Goal: Transaction & Acquisition: Purchase product/service

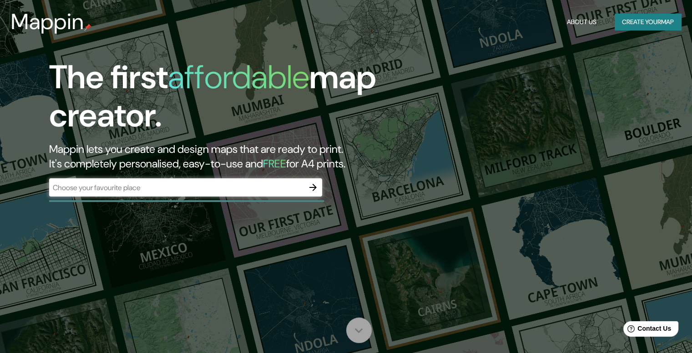
click at [353, 335] on icon at bounding box center [359, 331] width 16 height 16
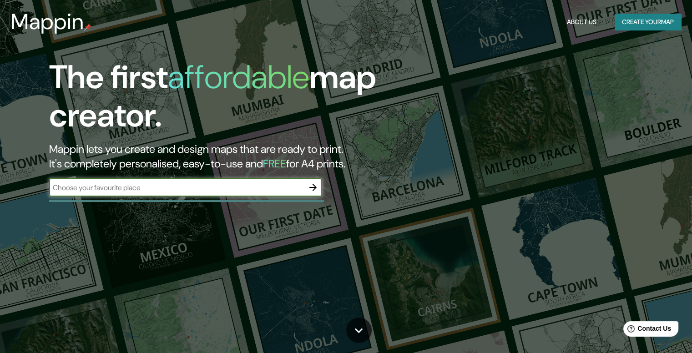
click at [211, 187] on input "text" at bounding box center [176, 188] width 255 height 10
type input "verde"
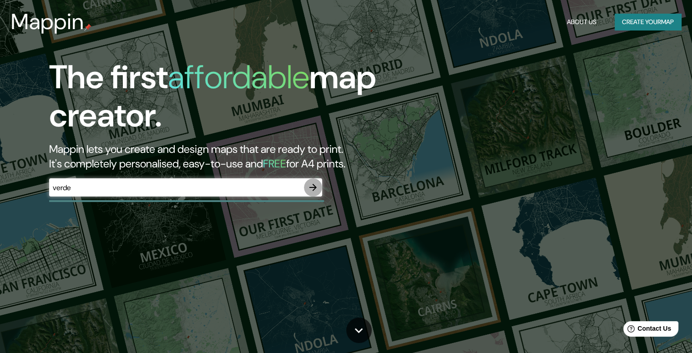
click at [312, 182] on icon "button" at bounding box center [313, 187] width 11 height 11
click at [184, 196] on div "​" at bounding box center [185, 187] width 273 height 18
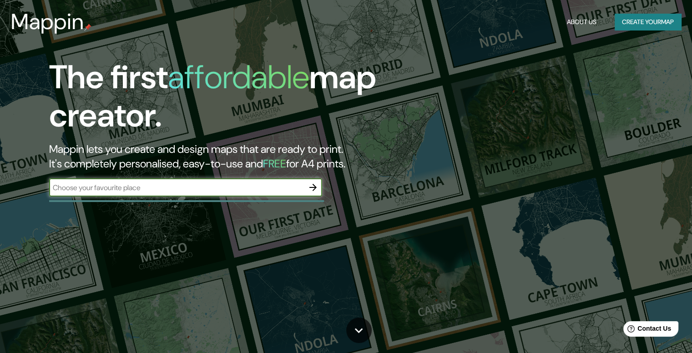
paste input "Blvd. Capitán [PERSON_NAME], Cd Universitaria, Cnel. [PERSON_NAME], 72570 Heroi…"
type input "Blvd. Capitán [PERSON_NAME], Cd Universitaria, Cnel. [PERSON_NAME], 72570 Heroi…"
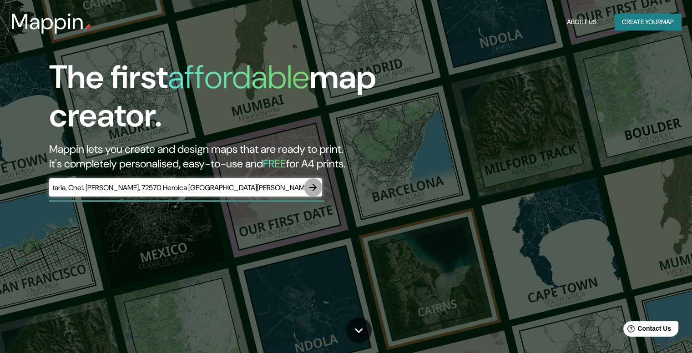
scroll to position [0, 0]
click at [317, 189] on icon "button" at bounding box center [313, 187] width 11 height 11
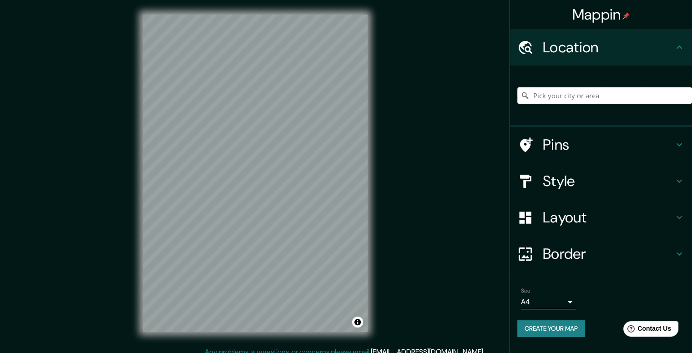
click at [599, 95] on input "Pick your city or area" at bounding box center [604, 95] width 175 height 16
paste input "Blvd. Capitán [PERSON_NAME], Cd Universitaria, Cnel. [PERSON_NAME], 72570 Heroi…"
type input "[GEOGRAPHIC_DATA], [GEOGRAPHIC_DATA]"
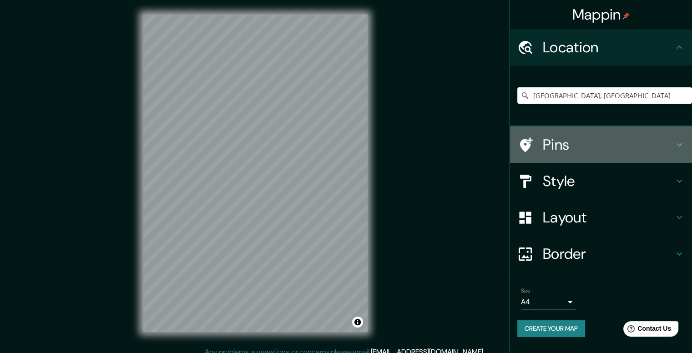
click at [674, 145] on icon at bounding box center [679, 144] width 11 height 11
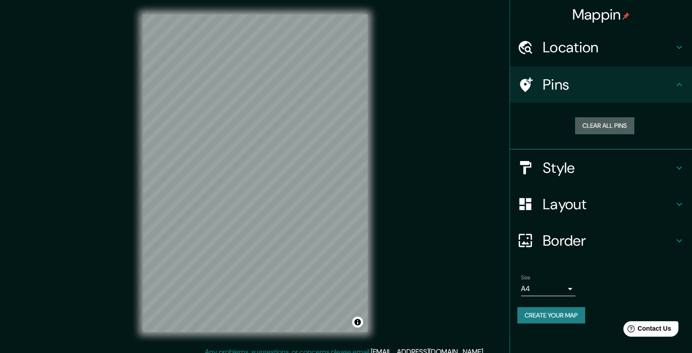
click at [623, 121] on button "Clear all pins" at bounding box center [604, 125] width 59 height 17
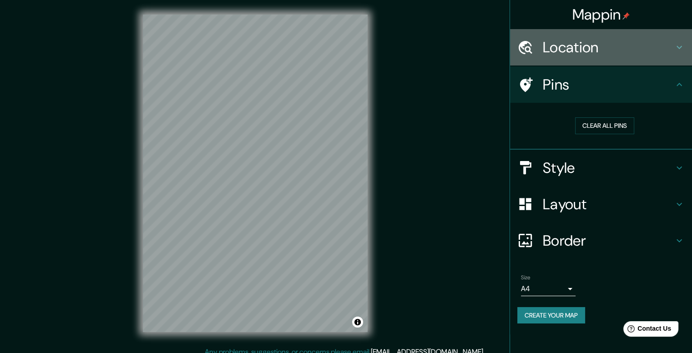
click at [670, 44] on h4 "Location" at bounding box center [608, 47] width 131 height 18
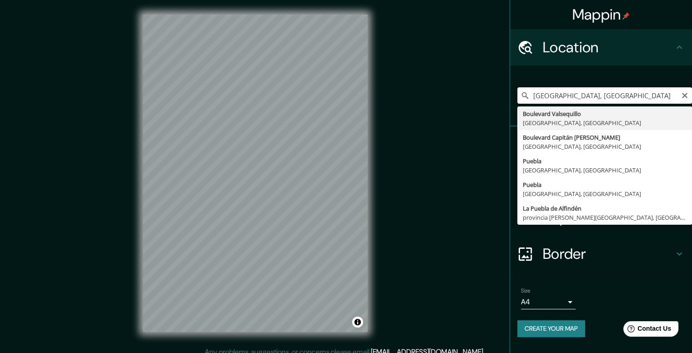
click at [648, 96] on input "[GEOGRAPHIC_DATA], [GEOGRAPHIC_DATA]" at bounding box center [604, 95] width 175 height 16
drag, startPoint x: 652, startPoint y: 98, endPoint x: 685, endPoint y: 123, distance: 42.0
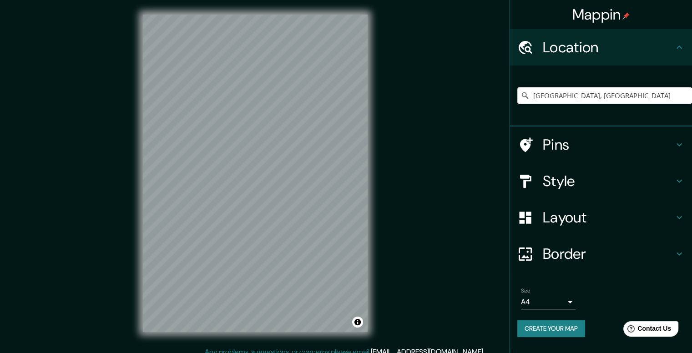
scroll to position [0, 0]
click at [684, 96] on icon "Clear" at bounding box center [684, 95] width 7 height 7
paste input "Blvd. Capitán [PERSON_NAME], Cd Universitaria, Cnel. [PERSON_NAME], 72570 Heroi…"
type input "[GEOGRAPHIC_DATA], [GEOGRAPHIC_DATA]"
click at [233, 192] on div at bounding box center [232, 190] width 7 height 7
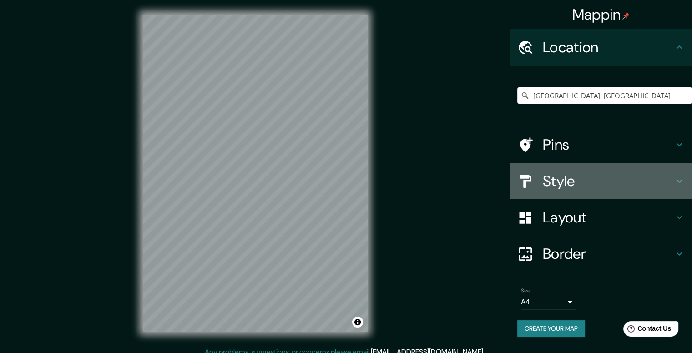
click at [676, 186] on icon at bounding box center [679, 181] width 11 height 11
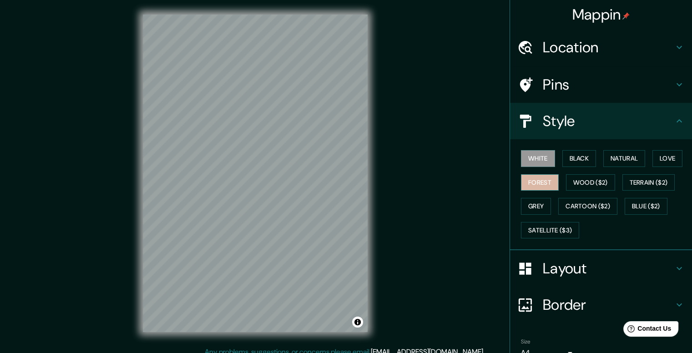
click at [532, 179] on button "Forest" at bounding box center [540, 182] width 38 height 17
click at [584, 179] on button "Wood ($2)" at bounding box center [590, 182] width 49 height 17
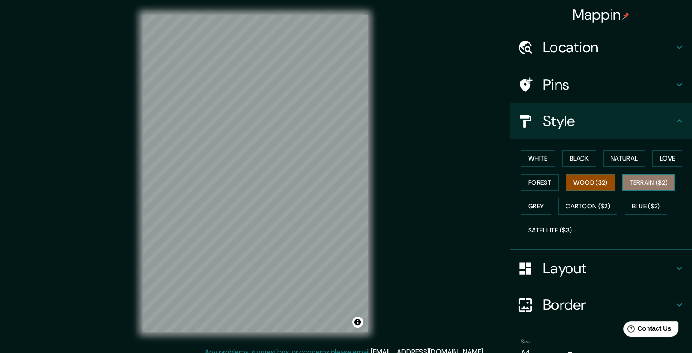
click at [635, 183] on button "Terrain ($2)" at bounding box center [649, 182] width 53 height 17
click at [528, 209] on button "Grey" at bounding box center [536, 206] width 30 height 17
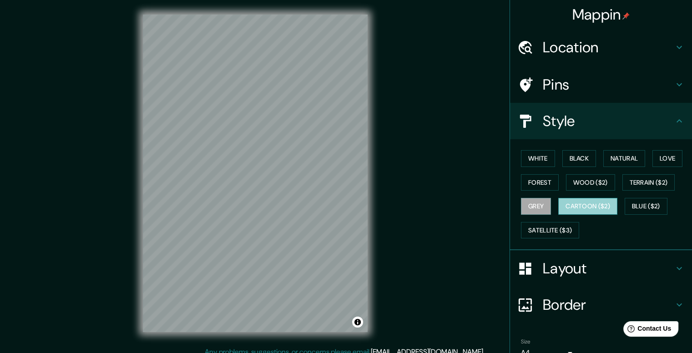
click at [592, 202] on button "Cartoon ($2)" at bounding box center [587, 206] width 59 height 17
click at [641, 199] on button "Blue ($2)" at bounding box center [646, 206] width 43 height 17
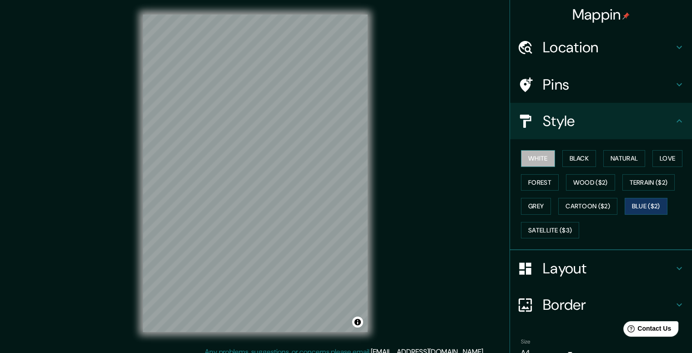
click at [539, 155] on button "White" at bounding box center [538, 158] width 34 height 17
click at [571, 153] on button "Black" at bounding box center [580, 158] width 34 height 17
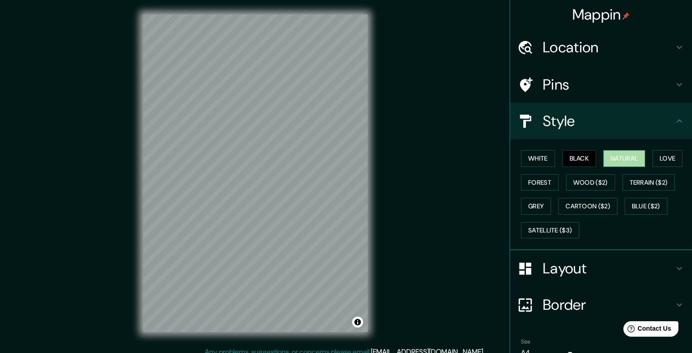
click at [607, 155] on button "Natural" at bounding box center [624, 158] width 42 height 17
click at [653, 155] on button "Love" at bounding box center [668, 158] width 30 height 17
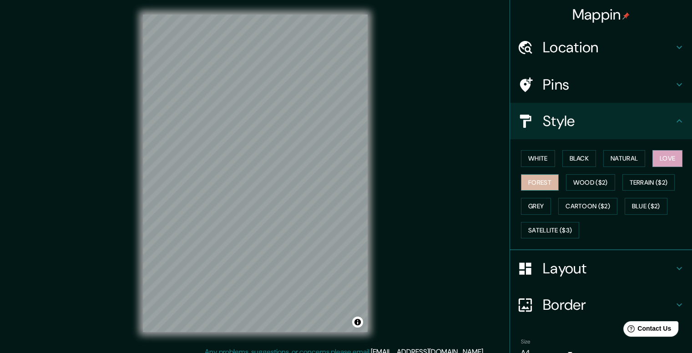
click at [530, 183] on button "Forest" at bounding box center [540, 182] width 38 height 17
click at [570, 183] on button "Wood ($2)" at bounding box center [590, 182] width 49 height 17
click at [541, 181] on button "Forest" at bounding box center [540, 182] width 38 height 17
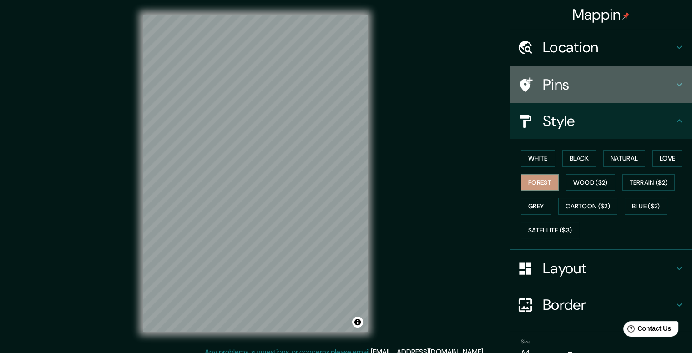
click at [654, 91] on h4 "Pins" at bounding box center [608, 85] width 131 height 18
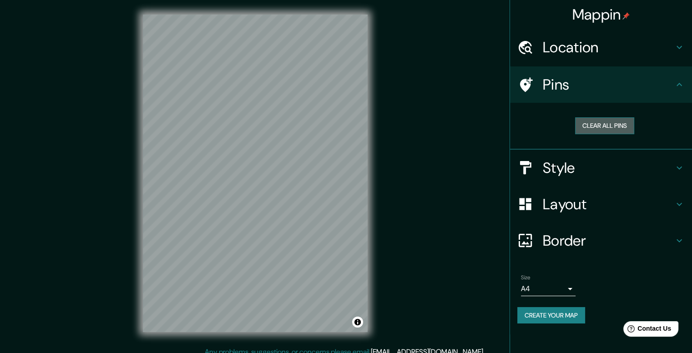
click at [619, 121] on button "Clear all pins" at bounding box center [604, 125] width 59 height 17
click at [632, 122] on button "Clear all pins" at bounding box center [604, 125] width 59 height 17
click at [598, 133] on div "Clear all pins" at bounding box center [604, 125] width 175 height 31
click at [593, 128] on button "Clear all pins" at bounding box center [604, 125] width 59 height 17
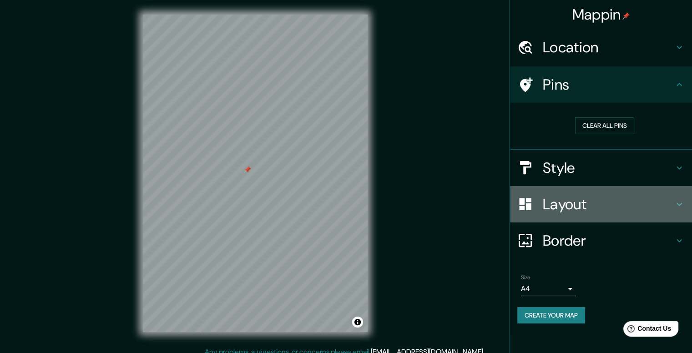
click at [573, 203] on h4 "Layout" at bounding box center [608, 204] width 131 height 18
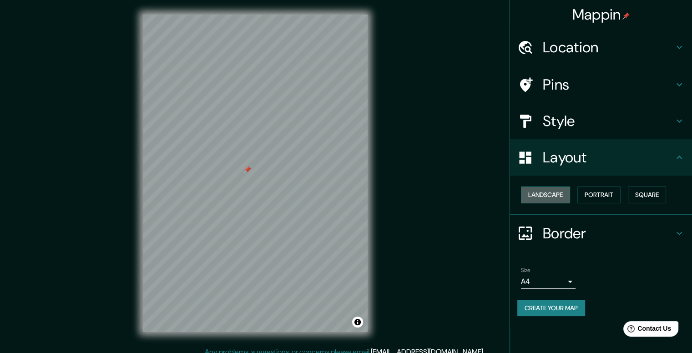
click at [561, 195] on button "Landscape" at bounding box center [545, 195] width 49 height 17
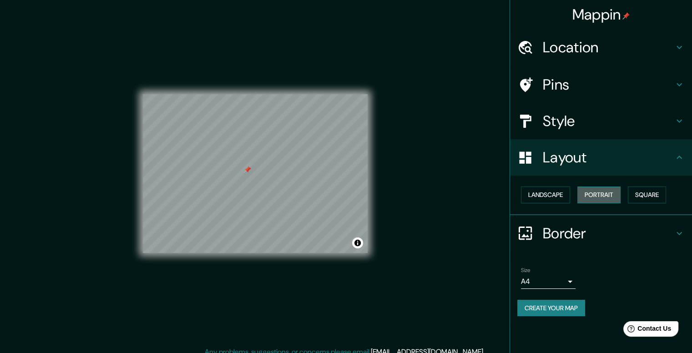
click at [603, 193] on button "Portrait" at bounding box center [599, 195] width 43 height 17
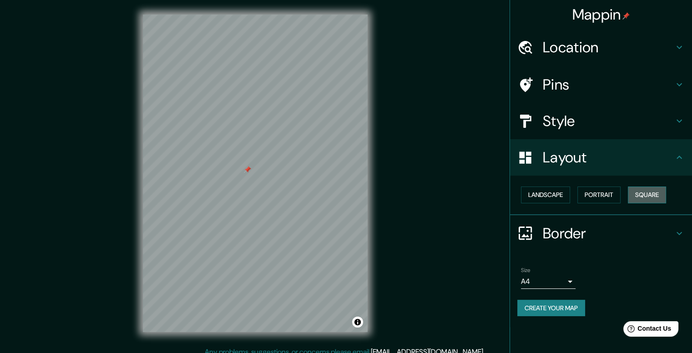
click at [647, 195] on button "Square" at bounding box center [647, 195] width 38 height 17
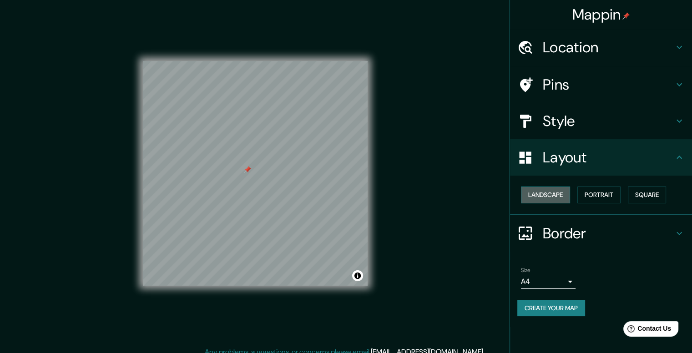
click at [548, 190] on button "Landscape" at bounding box center [545, 195] width 49 height 17
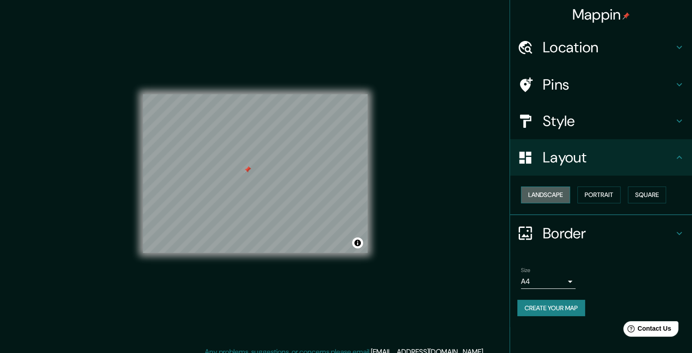
click at [548, 190] on button "Landscape" at bounding box center [545, 195] width 49 height 17
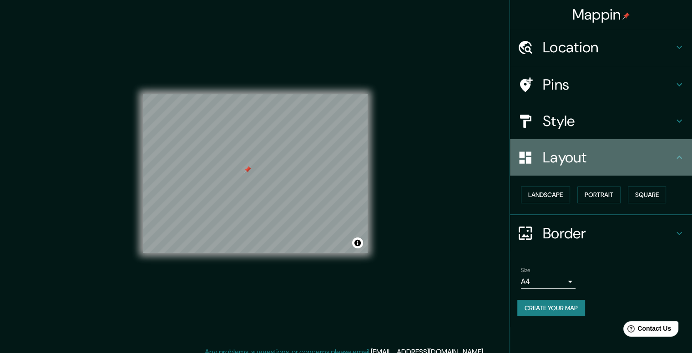
click at [626, 163] on h4 "Layout" at bounding box center [608, 157] width 131 height 18
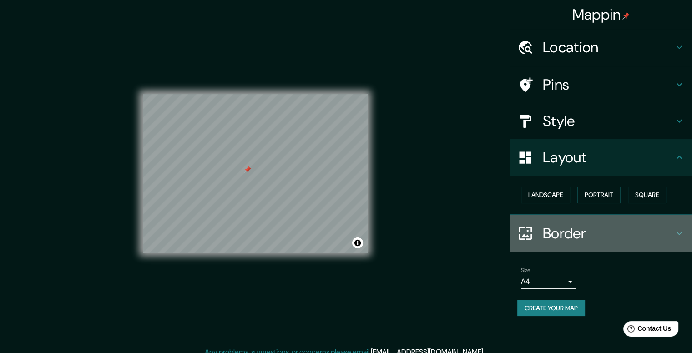
click at [609, 241] on h4 "Border" at bounding box center [608, 233] width 131 height 18
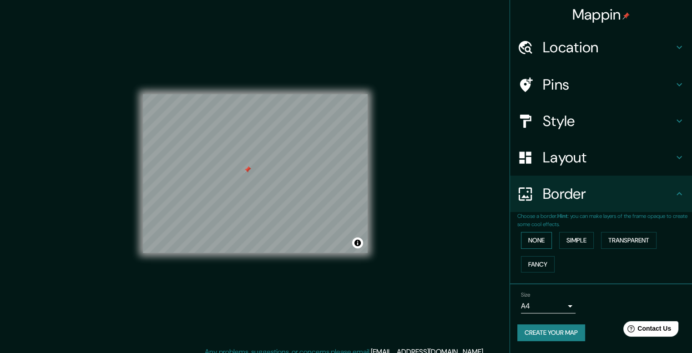
click at [552, 238] on button "None" at bounding box center [536, 240] width 31 height 17
click at [573, 238] on button "Simple" at bounding box center [576, 240] width 35 height 17
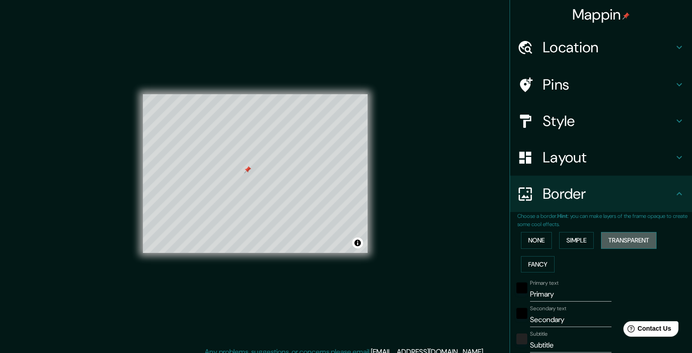
click at [611, 238] on button "Transparent" at bounding box center [629, 240] width 56 height 17
click at [539, 261] on button "Fancy" at bounding box center [538, 264] width 34 height 17
click at [529, 243] on button "None" at bounding box center [536, 240] width 31 height 17
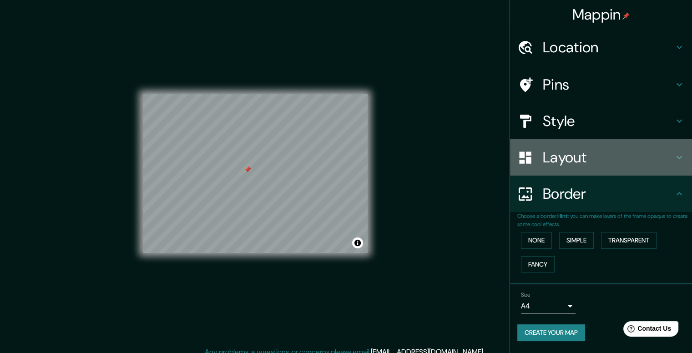
click at [577, 161] on h4 "Layout" at bounding box center [608, 157] width 131 height 18
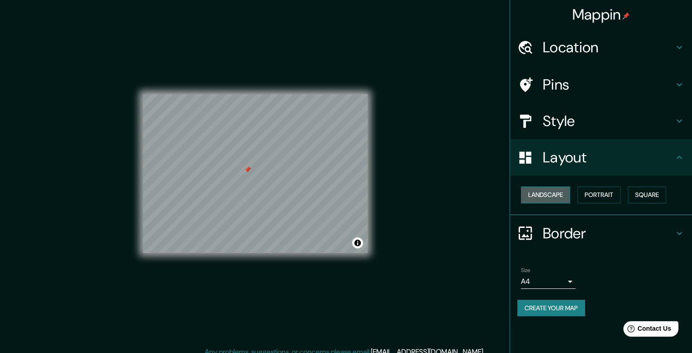
click at [552, 194] on button "Landscape" at bounding box center [545, 195] width 49 height 17
click at [594, 197] on button "Portrait" at bounding box center [599, 195] width 43 height 17
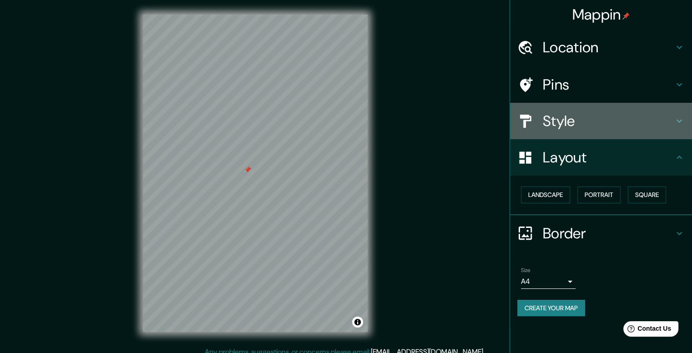
click at [607, 117] on h4 "Style" at bounding box center [608, 121] width 131 height 18
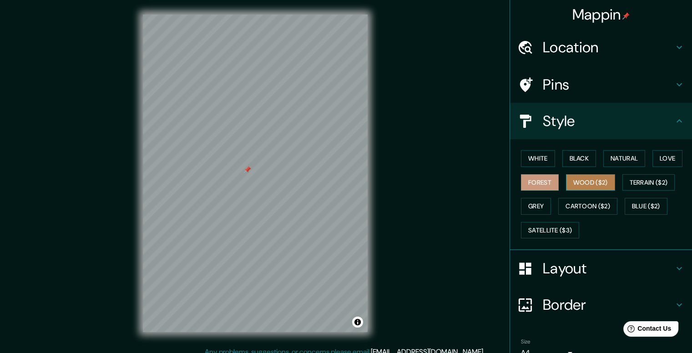
click at [582, 182] on button "Wood ($2)" at bounding box center [590, 182] width 49 height 17
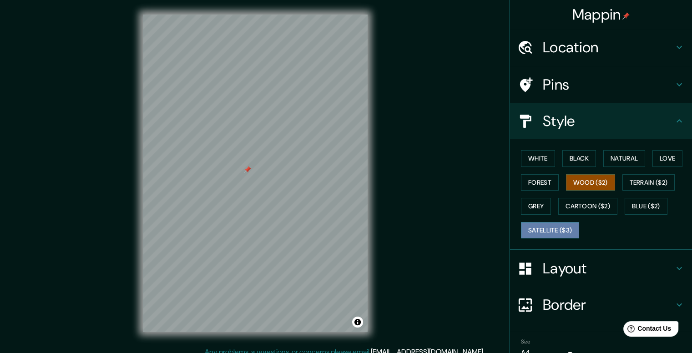
click at [535, 229] on button "Satellite ($3)" at bounding box center [550, 230] width 58 height 17
click at [531, 205] on button "Grey" at bounding box center [536, 206] width 30 height 17
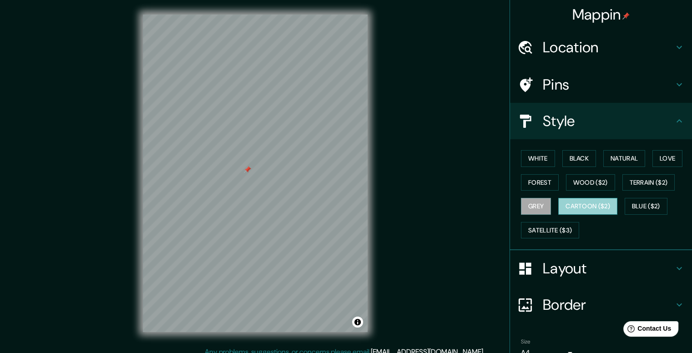
click at [579, 207] on button "Cartoon ($2)" at bounding box center [587, 206] width 59 height 17
click at [640, 206] on button "Blue ($2)" at bounding box center [646, 206] width 43 height 17
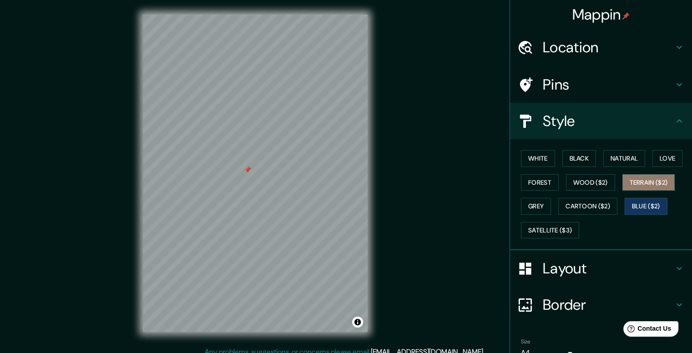
click at [625, 182] on button "Terrain ($2)" at bounding box center [649, 182] width 53 height 17
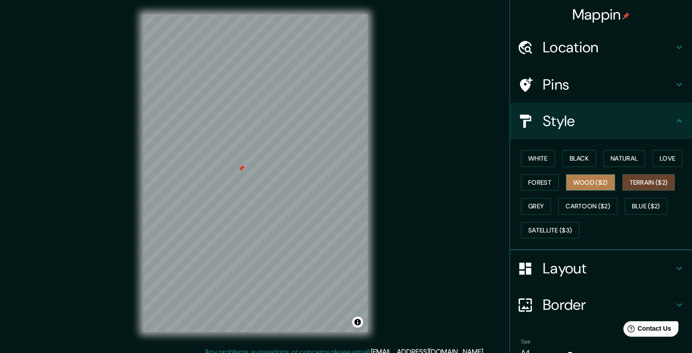
click at [576, 180] on button "Wood ($2)" at bounding box center [590, 182] width 49 height 17
click at [539, 181] on button "Forest" at bounding box center [540, 182] width 38 height 17
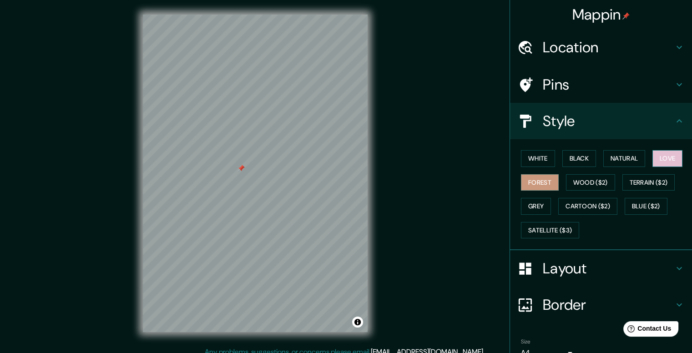
click at [670, 154] on button "Love" at bounding box center [668, 158] width 30 height 17
click at [626, 154] on button "Natural" at bounding box center [624, 158] width 42 height 17
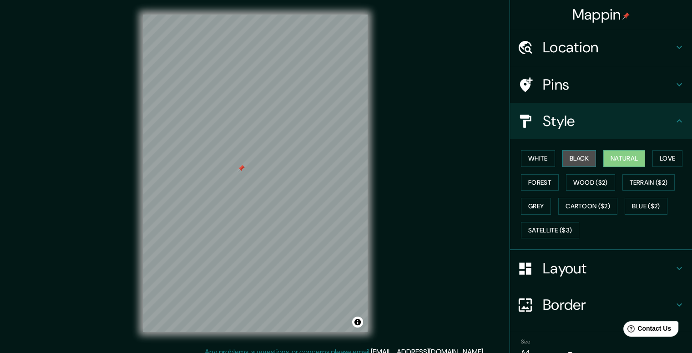
click at [577, 160] on button "Black" at bounding box center [580, 158] width 34 height 17
click at [536, 162] on button "White" at bounding box center [538, 158] width 34 height 17
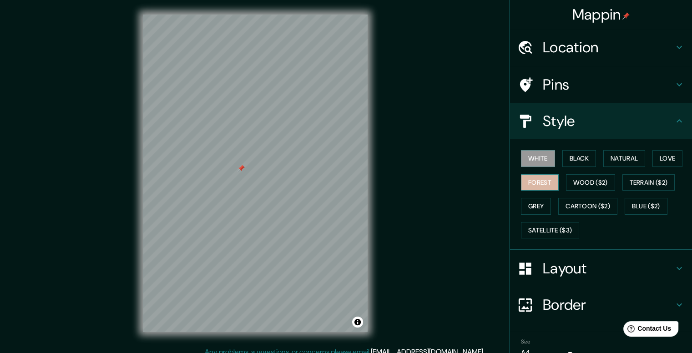
click at [541, 184] on button "Forest" at bounding box center [540, 182] width 38 height 17
drag, startPoint x: 240, startPoint y: 171, endPoint x: 251, endPoint y: 184, distance: 17.1
click at [251, 184] on div at bounding box center [251, 180] width 7 height 7
click at [252, 184] on div at bounding box center [252, 183] width 7 height 7
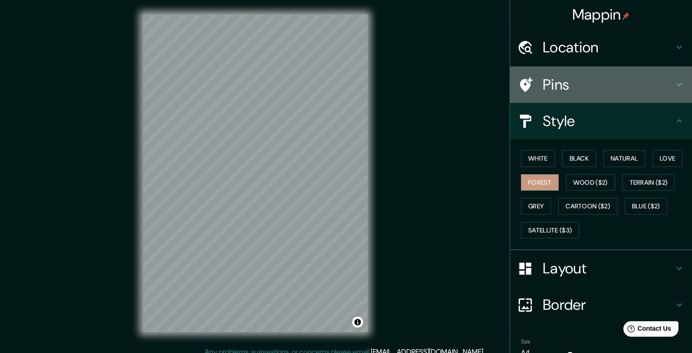
click at [624, 86] on h4 "Pins" at bounding box center [608, 85] width 131 height 18
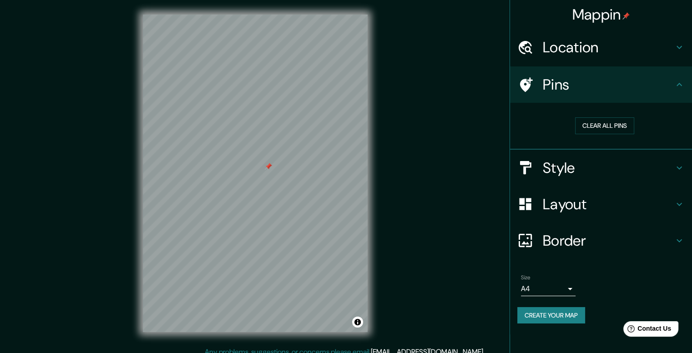
click at [269, 168] on div at bounding box center [268, 166] width 7 height 7
